Goal: Task Accomplishment & Management: Use online tool/utility

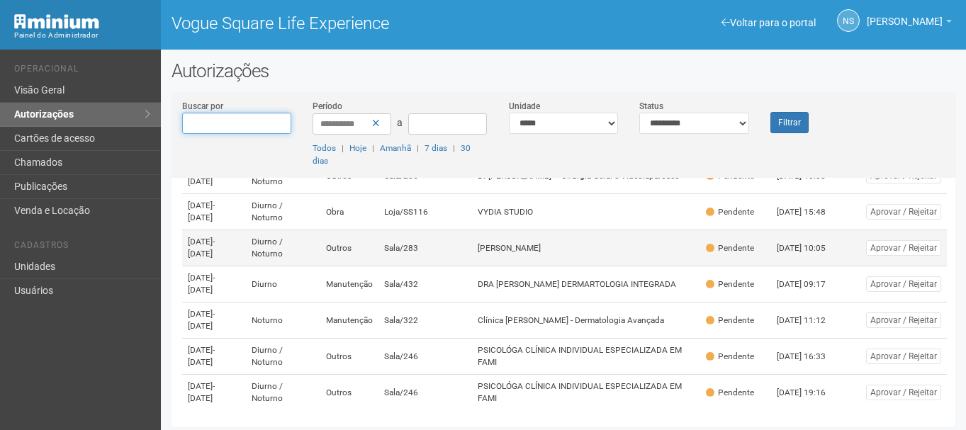
scroll to position [268, 0]
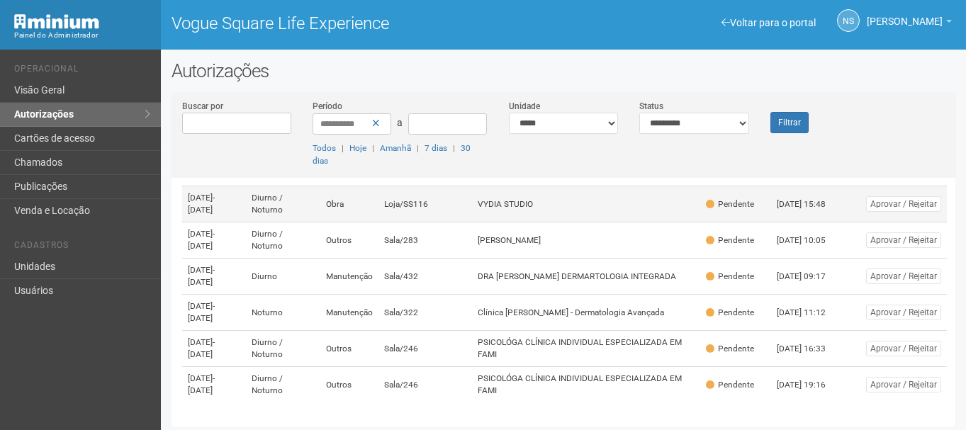
click at [454, 186] on td "Loja/SS116" at bounding box center [425, 204] width 94 height 36
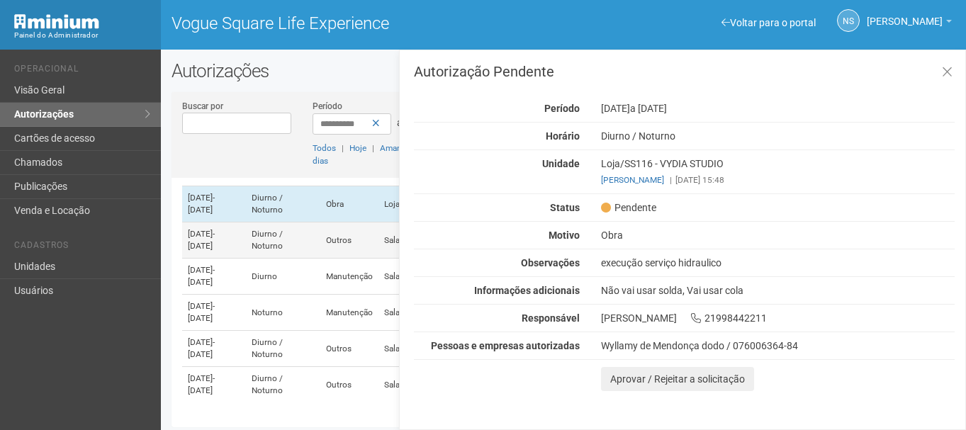
click at [320, 245] on td "Diurno / Noturno" at bounding box center [283, 240] width 74 height 36
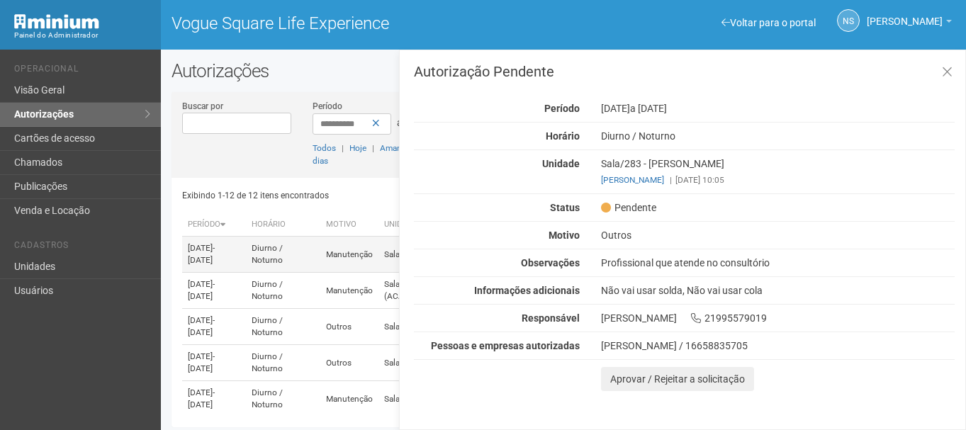
click at [354, 260] on td "Manutenção" at bounding box center [349, 255] width 58 height 36
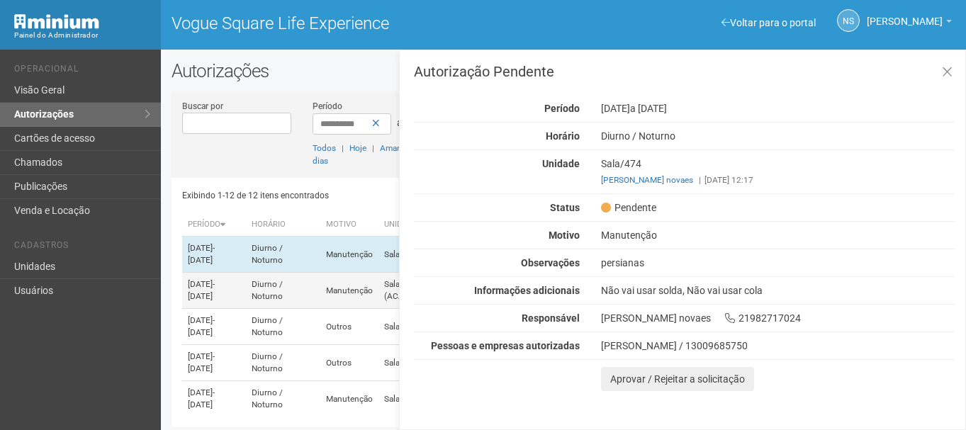
click at [356, 297] on td "Manutenção" at bounding box center [349, 291] width 58 height 36
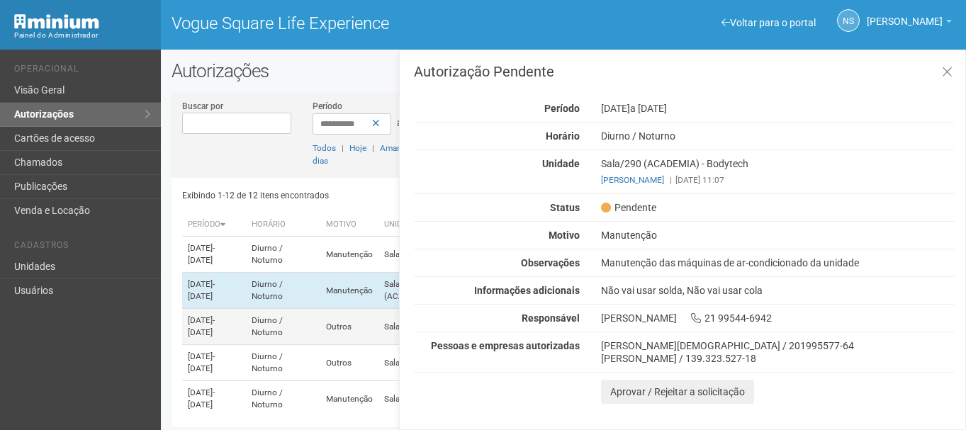
click at [349, 325] on td "Outros" at bounding box center [349, 327] width 58 height 36
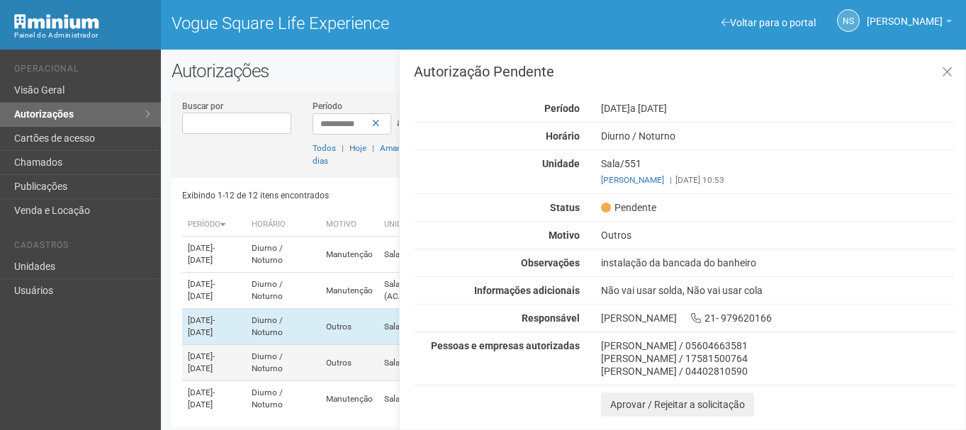
click at [320, 357] on td "Diurno / Noturno" at bounding box center [283, 363] width 74 height 36
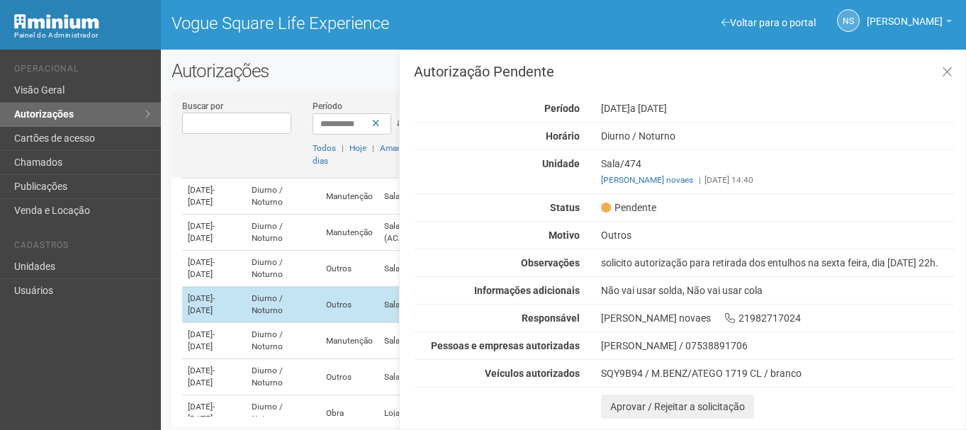
scroll to position [60, 0]
